Goal: Information Seeking & Learning: Learn about a topic

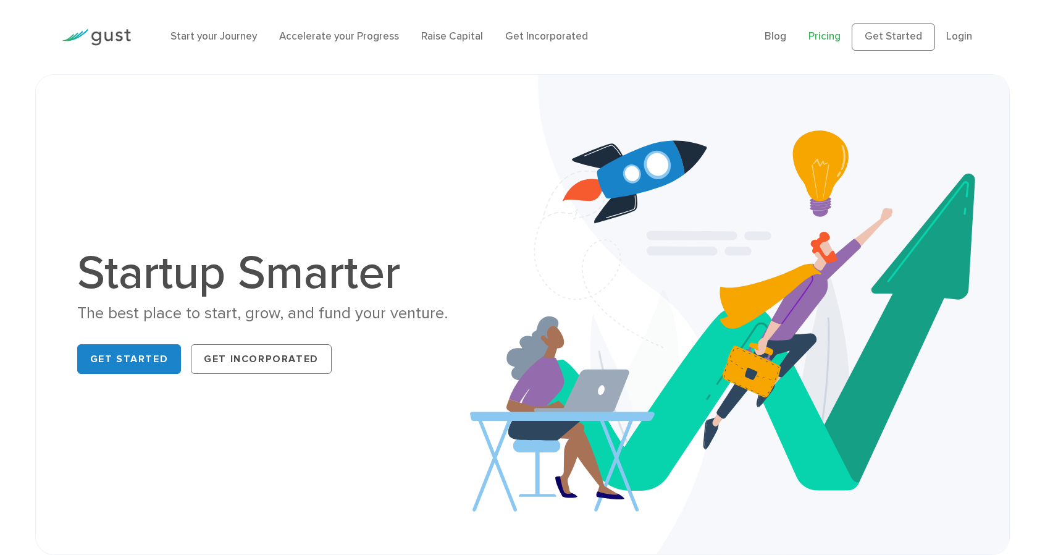
click at [808, 42] on link "Pricing" at bounding box center [824, 36] width 32 height 12
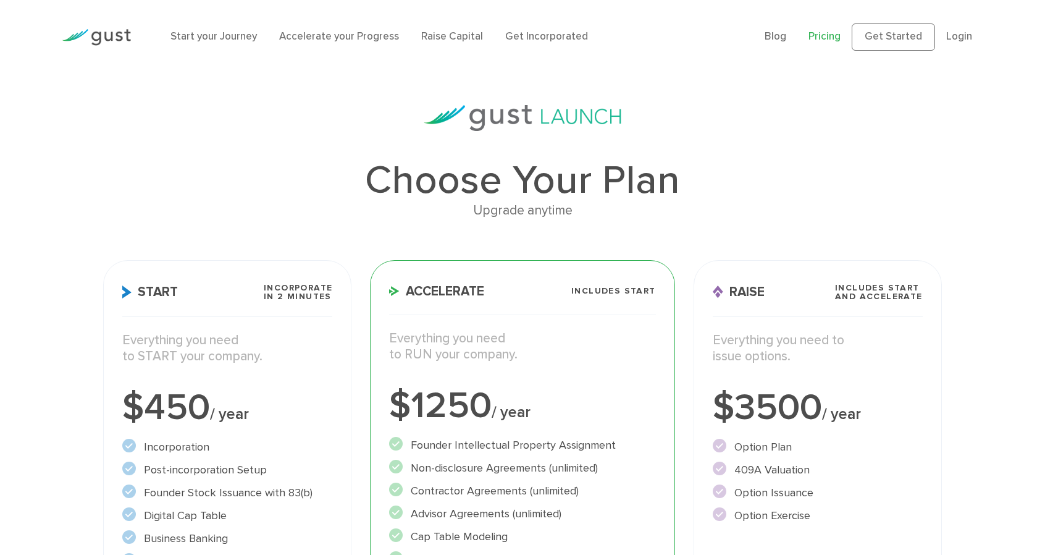
click at [808, 43] on link "Pricing" at bounding box center [824, 36] width 32 height 12
